Goal: Navigation & Orientation: Find specific page/section

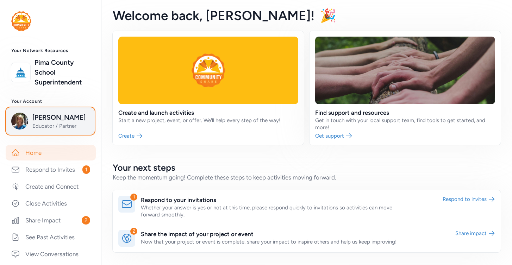
click at [45, 123] on span "Marianne Landrith" at bounding box center [60, 118] width 57 height 10
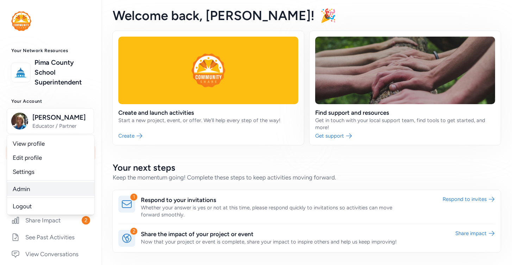
click at [27, 196] on link "Admin" at bounding box center [50, 189] width 87 height 14
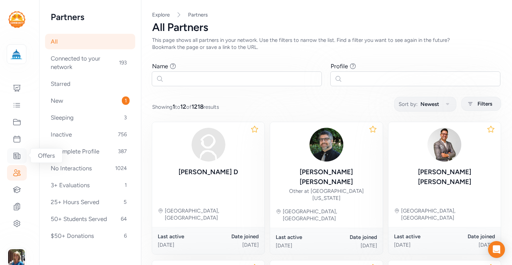
click at [19, 155] on icon at bounding box center [17, 156] width 8 height 8
